Goal: Information Seeking & Learning: Learn about a topic

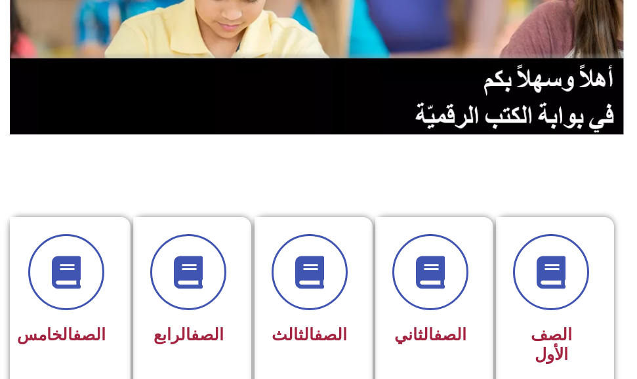
scroll to position [197, 0]
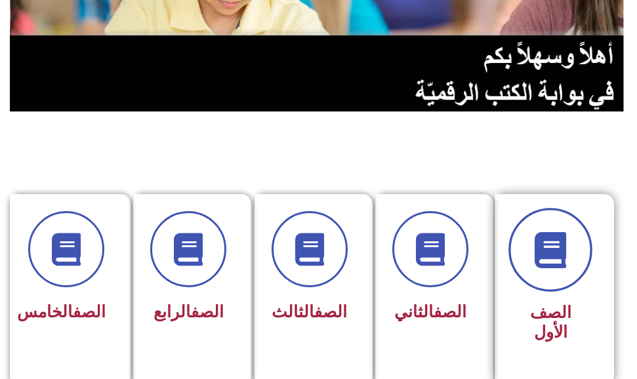
click at [554, 274] on span at bounding box center [550, 250] width 84 height 84
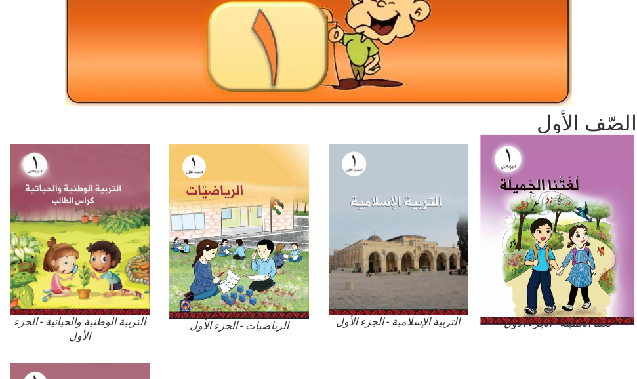
scroll to position [197, 0]
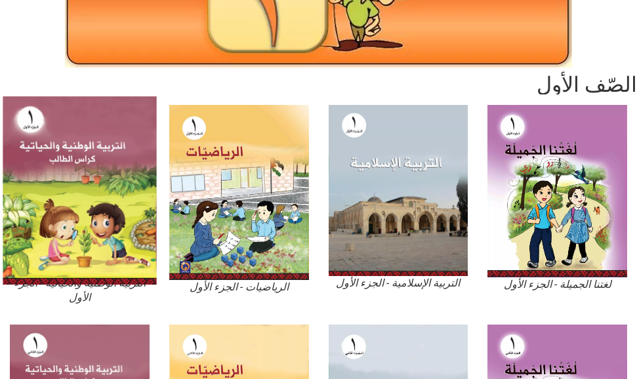
click at [46, 174] on img at bounding box center [79, 190] width 153 height 188
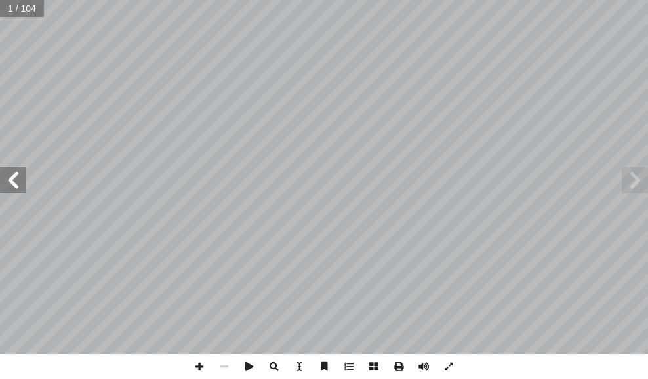
drag, startPoint x: 8, startPoint y: 184, endPoint x: 10, endPoint y: 171, distance: 13.9
click at [9, 176] on span at bounding box center [13, 180] width 26 height 26
click at [18, 186] on span at bounding box center [13, 180] width 26 height 26
click at [18, 167] on div "ُ ة َّ ي ِ يات َ ح ْ وال ُ ة َّ ي ِ ن َ ط َ و ْ ال ُ ة َ ي ِ ب ْ ر َّ الت ب ِ ا…" at bounding box center [324, 177] width 648 height 354
click at [15, 171] on span at bounding box center [13, 180] width 26 height 26
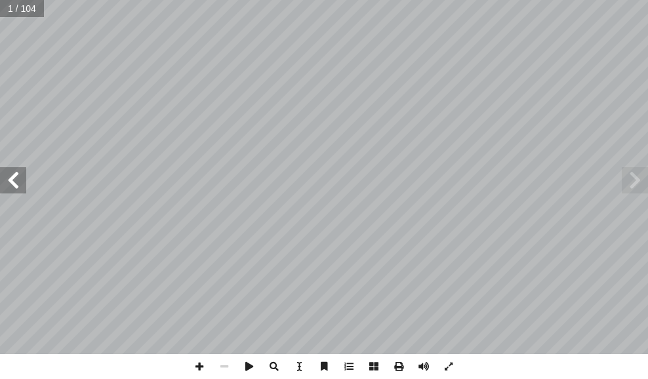
click at [10, 178] on span at bounding box center [13, 180] width 26 height 26
click at [12, 166] on div "ُ ة َّ ي ِ يات َ ح ْ وال ُ ة َّ ي ِ ن َ ط َ و ْ ال ُ ة َ ي ِ ب ْ ر َّ الت ب ِ ا…" at bounding box center [324, 177] width 648 height 354
drag, startPoint x: 18, startPoint y: 176, endPoint x: 20, endPoint y: 169, distance: 8.0
click at [16, 169] on span at bounding box center [13, 180] width 26 height 26
click at [10, 155] on div "ُ ة َّ ي ِ يات َ ح ْ وال ُ ة َّ ي ِ ن َ ط َ و ْ ال ُ ة َ ي ِ ب ْ ر َّ الت ب ِ ا…" at bounding box center [324, 177] width 648 height 354
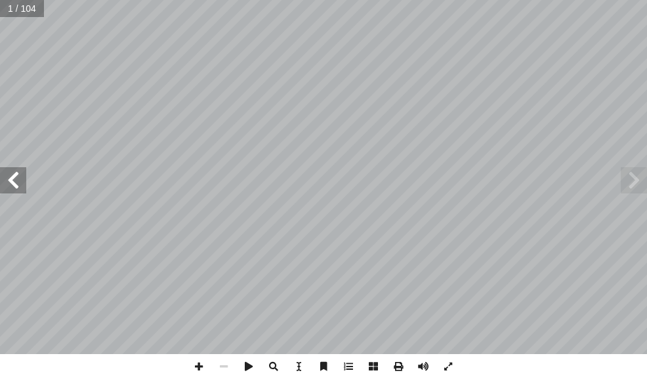
drag, startPoint x: 24, startPoint y: 193, endPoint x: 22, endPoint y: 184, distance: 9.4
click at [24, 181] on span at bounding box center [13, 180] width 26 height 26
click at [22, 180] on span at bounding box center [13, 180] width 26 height 26
drag, startPoint x: 21, startPoint y: 181, endPoint x: 20, endPoint y: 172, distance: 8.6
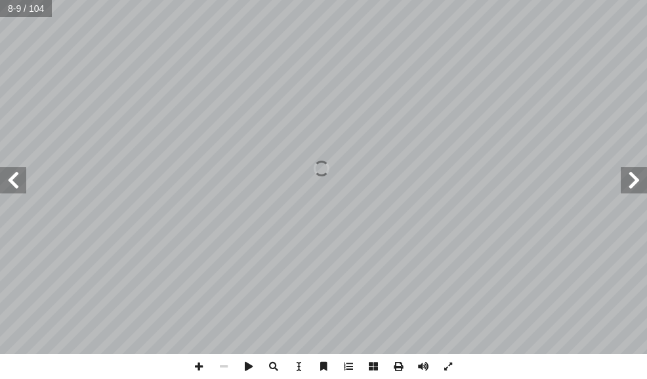
click at [21, 174] on span at bounding box center [13, 180] width 26 height 26
drag, startPoint x: 19, startPoint y: 170, endPoint x: 26, endPoint y: 179, distance: 11.3
click at [21, 168] on span at bounding box center [13, 180] width 26 height 26
drag, startPoint x: 26, startPoint y: 179, endPoint x: 16, endPoint y: 181, distance: 9.4
click at [18, 181] on span at bounding box center [13, 180] width 26 height 26
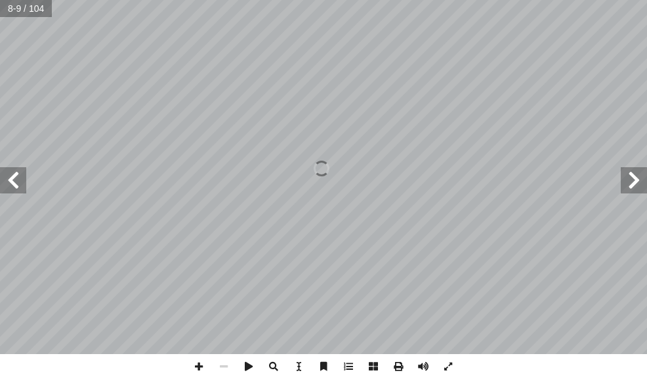
click at [26, 140] on div "ُ ة َّ ي ِ يات َ ح ْ وال ُ ة َّ ي ِ ن َ ط َ و ْ ال ُ ة َ ي ِ ب ْ ر َّ الت ب ِ ا…" at bounding box center [323, 177] width 647 height 354
drag, startPoint x: 14, startPoint y: 181, endPoint x: 3, endPoint y: 172, distance: 14.0
click at [19, 172] on div "ُ ة َّ ي ِ يات َ ح ْ وال ُ ة َّ ي ِ ن َ ط َ و ْ ال ُ ة َ ي ِ ب ْ ر َّ الت ب ِ ا…" at bounding box center [323, 177] width 647 height 354
click at [31, 186] on div "14 دي َ ي ِ ب َ شياء أ ل� � ُ س ِ م ْ ل أ ١٣: � ُ شاط َ ن ذلك: ِ ها ل ُ ت ْ م َ…" at bounding box center [323, 177] width 647 height 354
click at [12, 7] on input "text" at bounding box center [31, 8] width 62 height 17
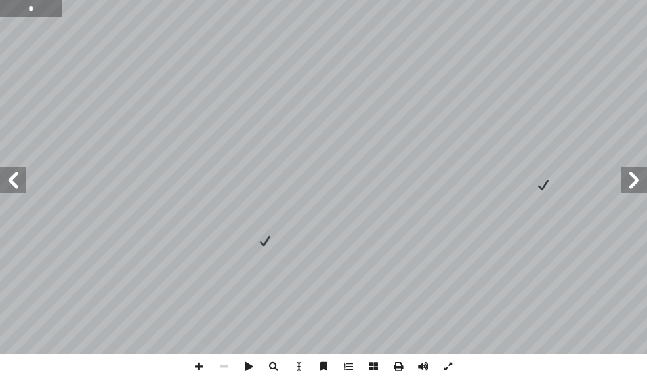
drag, startPoint x: 33, startPoint y: 10, endPoint x: 26, endPoint y: 13, distance: 7.7
click at [31, 11] on input "*" at bounding box center [31, 8] width 62 height 17
drag, startPoint x: 15, startPoint y: 8, endPoint x: 34, endPoint y: 7, distance: 19.0
click at [34, 7] on input "*" at bounding box center [31, 8] width 62 height 17
type input "**"
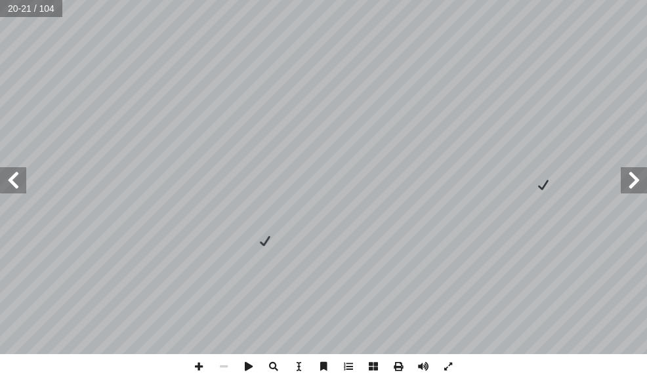
click at [18, 185] on span at bounding box center [13, 180] width 26 height 26
click at [16, 184] on span at bounding box center [13, 180] width 26 height 26
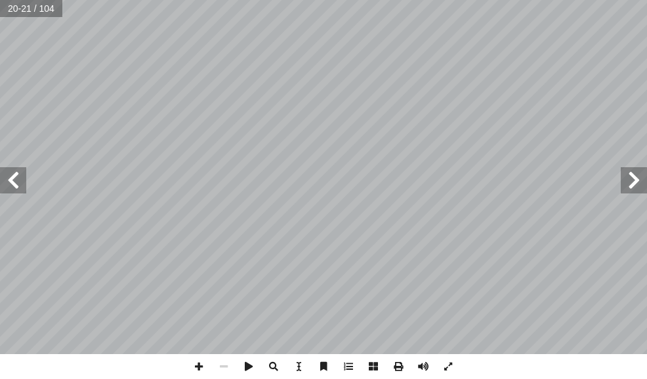
click at [16, 184] on span at bounding box center [13, 180] width 26 height 26
click at [11, 181] on span at bounding box center [13, 180] width 26 height 26
click at [13, 172] on span at bounding box center [13, 180] width 26 height 26
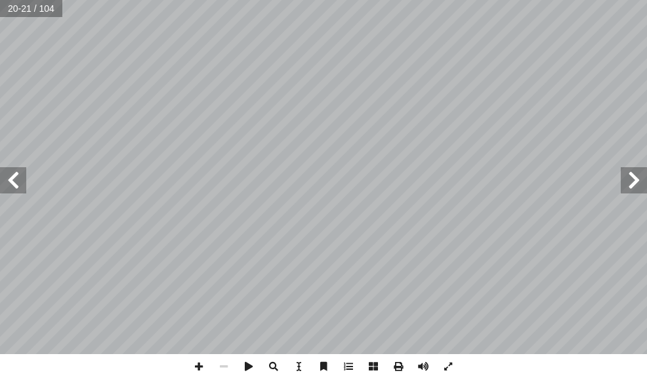
drag, startPoint x: 13, startPoint y: 172, endPoint x: 5, endPoint y: 174, distance: 8.8
click at [7, 174] on span at bounding box center [13, 180] width 26 height 26
click at [5, 174] on span at bounding box center [13, 180] width 26 height 26
click at [4, 175] on span at bounding box center [13, 180] width 26 height 26
click at [0, 89] on html "الصفحة الرئيسية الصف الأول الصف الثاني الصف الثالث الصف الرابع الصف الخامس الصف…" at bounding box center [323, 44] width 647 height 89
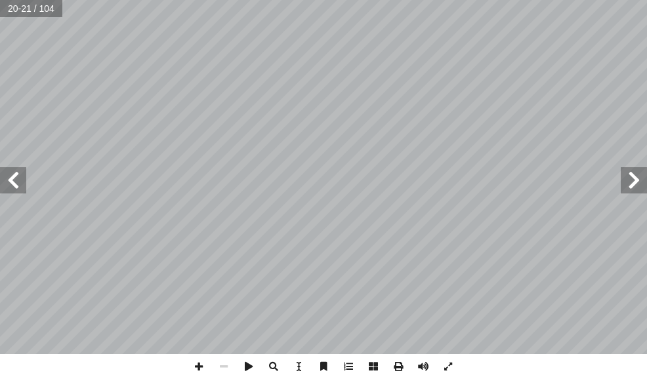
click at [5, 180] on span at bounding box center [13, 180] width 26 height 26
drag, startPoint x: 12, startPoint y: 180, endPoint x: 0, endPoint y: 182, distance: 12.0
click at [0, 182] on span at bounding box center [13, 180] width 26 height 26
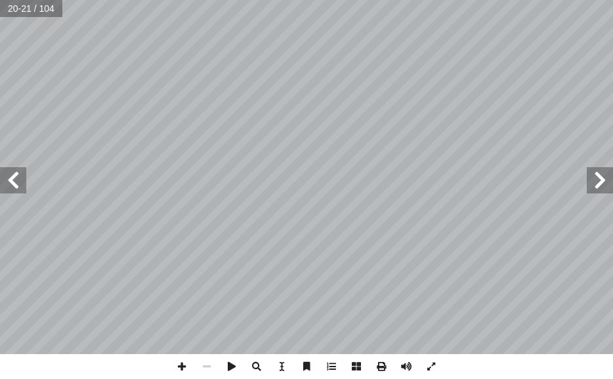
click at [0, 89] on html "الصفحة الرئيسية الصف الأول الصف الثاني الصف الثالث الصف الرابع الصف الخامس الصف…" at bounding box center [306, 44] width 613 height 89
click at [7, 180] on span at bounding box center [13, 180] width 26 height 26
drag, startPoint x: 16, startPoint y: 175, endPoint x: 6, endPoint y: 179, distance: 11.2
click at [7, 178] on span at bounding box center [13, 180] width 26 height 26
click at [5, 173] on span at bounding box center [13, 180] width 26 height 26
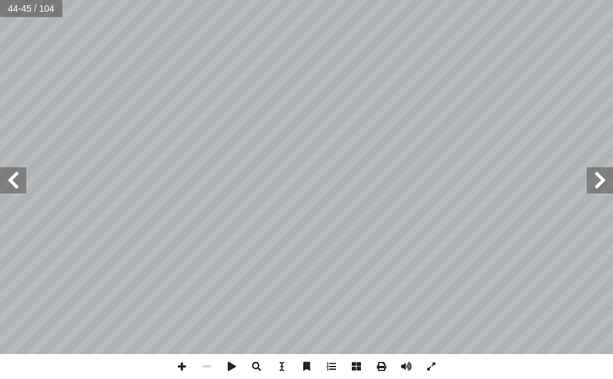
click at [5, 173] on span at bounding box center [13, 180] width 26 height 26
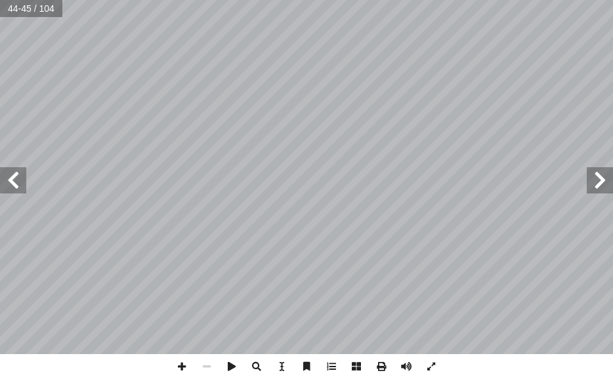
click at [5, 173] on span at bounding box center [13, 180] width 26 height 26
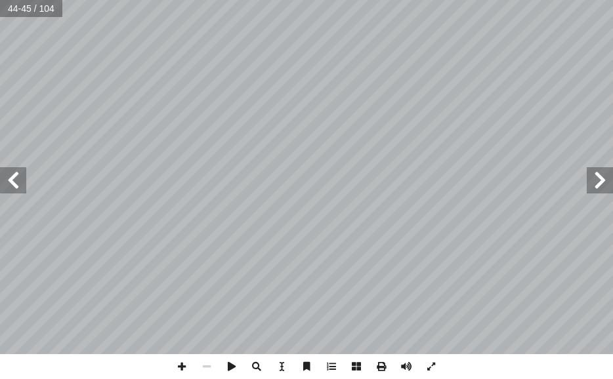
click at [5, 173] on span at bounding box center [13, 180] width 26 height 26
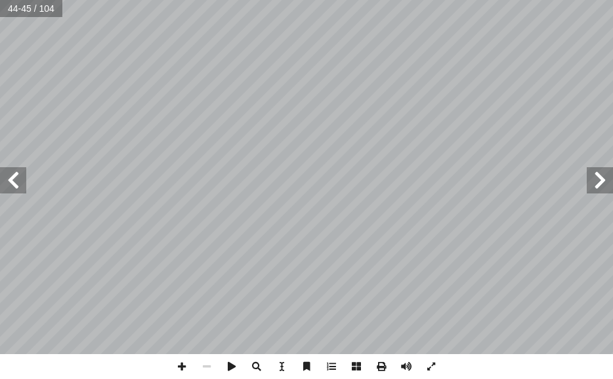
click at [5, 173] on span at bounding box center [13, 180] width 26 height 26
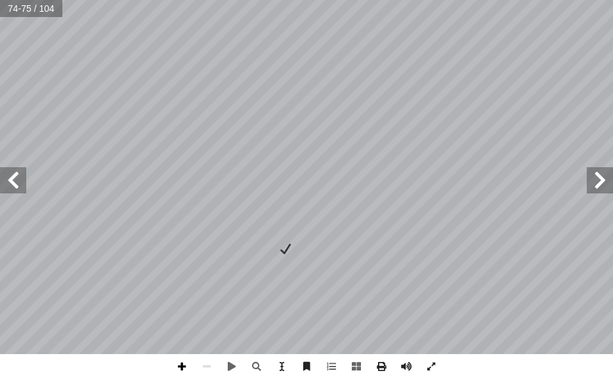
click at [182, 365] on span at bounding box center [181, 366] width 25 height 25
click at [210, 367] on span at bounding box center [206, 366] width 25 height 25
drag, startPoint x: 181, startPoint y: 367, endPoint x: 203, endPoint y: 354, distance: 25.0
click at [185, 363] on span at bounding box center [181, 366] width 25 height 25
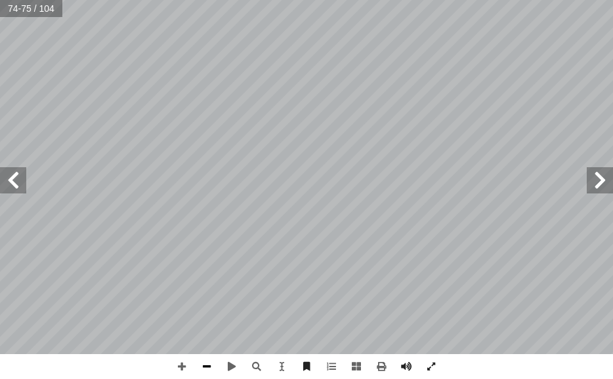
click at [205, 362] on span at bounding box center [206, 366] width 25 height 25
click at [182, 368] on span at bounding box center [181, 366] width 25 height 25
